Goal: Navigation & Orientation: Find specific page/section

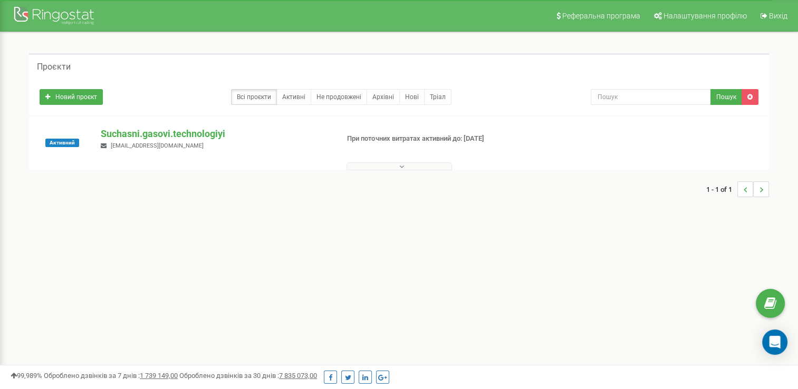
drag, startPoint x: 327, startPoint y: 257, endPoint x: 319, endPoint y: 256, distance: 8.0
click at [321, 256] on div "Реферальна програма Налаштування профілю Вихід Проєкти Новий проєкт Всі проєкти…" at bounding box center [399, 316] width 798 height 633
click at [324, 255] on div "Реферальна програма Налаштування профілю Вихід Проєкти Новий проєкт Всі проєкти…" at bounding box center [399, 316] width 798 height 633
click at [255, 97] on link "Всі проєкти" at bounding box center [254, 97] width 46 height 16
click at [246, 96] on link "Всі проєкти" at bounding box center [254, 97] width 46 height 16
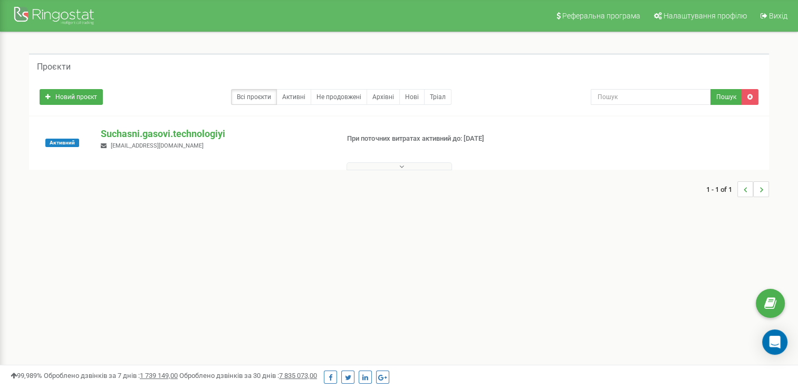
drag, startPoint x: 205, startPoint y: 216, endPoint x: 208, endPoint y: 206, distance: 10.5
click at [205, 214] on div "Проєкти Новий проєкт Всі проєкти Активні Не продовжені Архівні [GEOGRAPHIC_DATA…" at bounding box center [399, 130] width 782 height 197
